Goal: Task Accomplishment & Management: Manage account settings

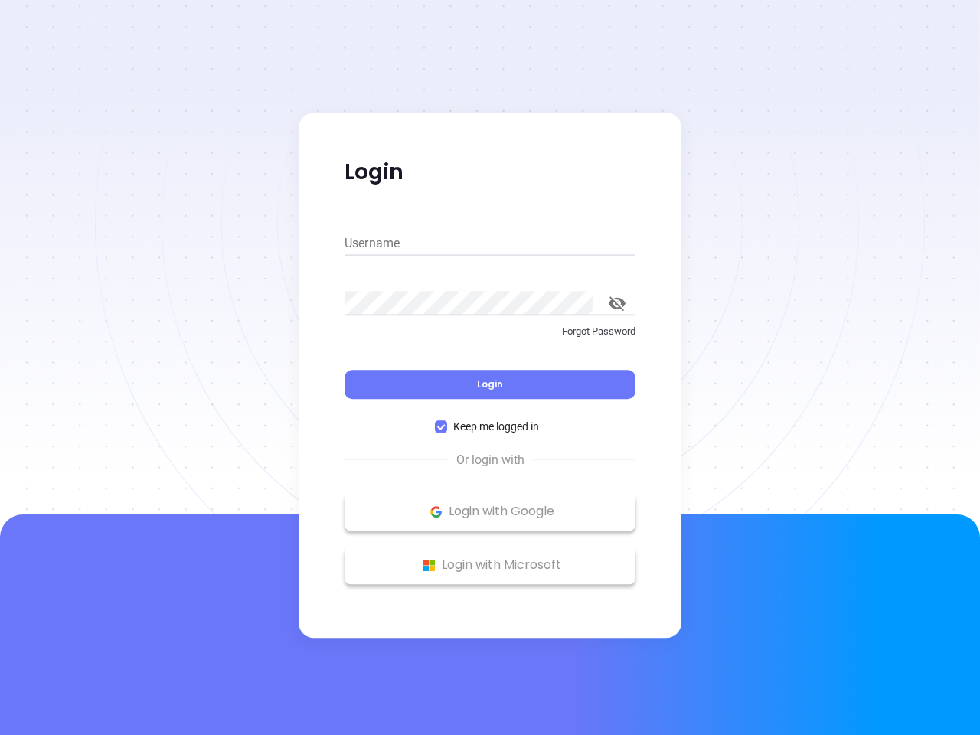
click at [490, 368] on div "Login" at bounding box center [490, 375] width 291 height 47
click at [490, 244] on input "Username" at bounding box center [490, 243] width 291 height 25
click at [617, 303] on icon "toggle password visibility" at bounding box center [617, 303] width 17 height 15
click at [490, 384] on span "Login" at bounding box center [490, 384] width 26 height 13
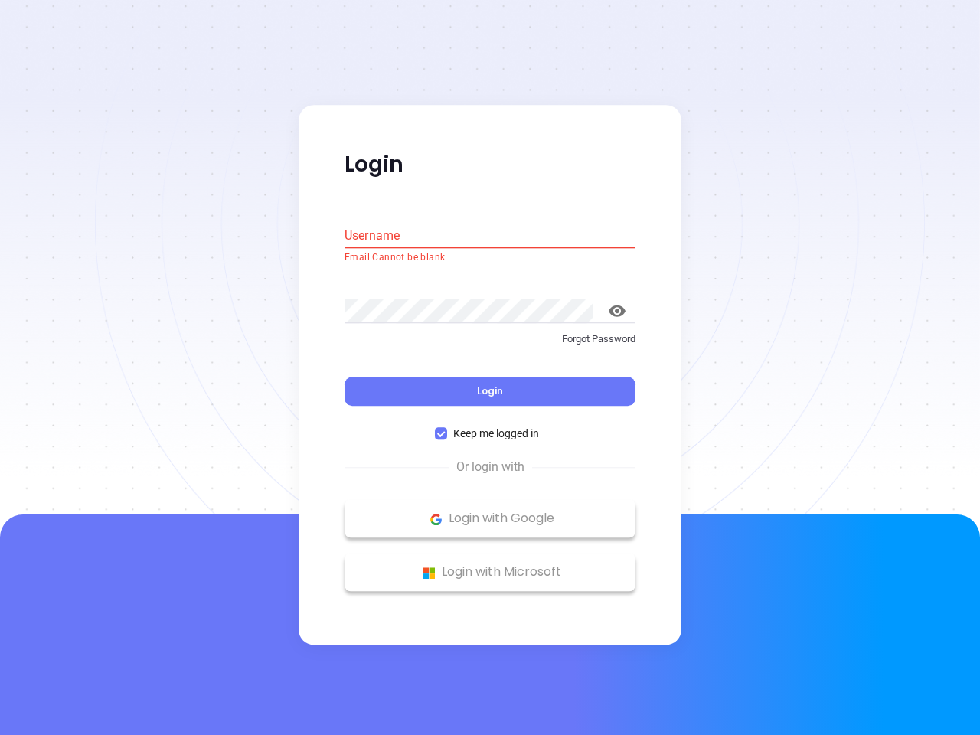
click at [490, 427] on span "Keep me logged in" at bounding box center [496, 434] width 98 height 17
click at [447, 428] on input "Keep me logged in" at bounding box center [441, 434] width 12 height 12
checkbox input "false"
click at [490, 512] on p "Login with Google" at bounding box center [490, 519] width 276 height 23
click at [490, 565] on p "Login with Microsoft" at bounding box center [490, 572] width 276 height 23
